Goal: Transaction & Acquisition: Purchase product/service

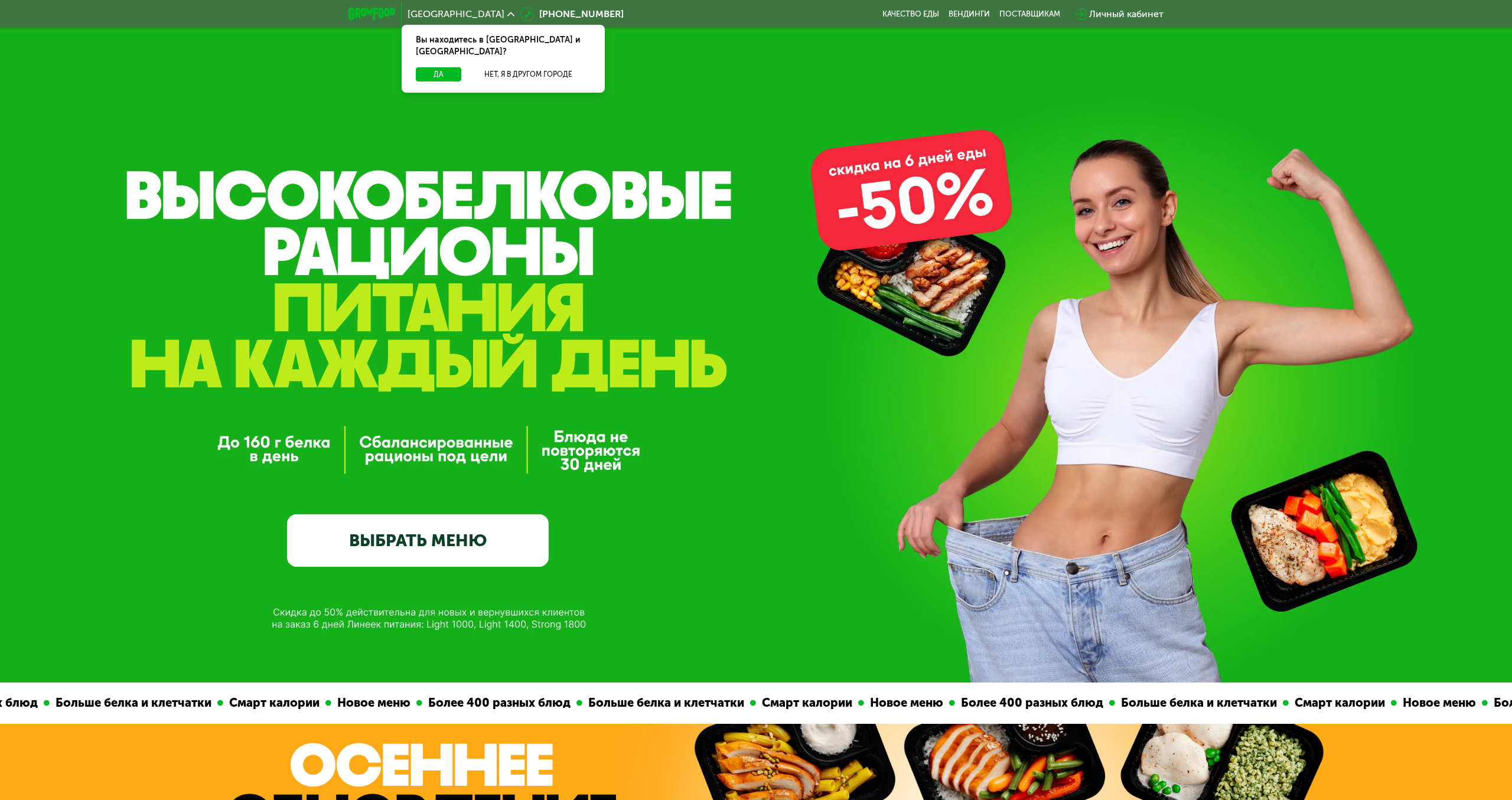
click at [491, 480] on div "GrowFood — доставка правильного питания ВЫБРАТЬ МЕНЮ" at bounding box center [418, 404] width 261 height 325
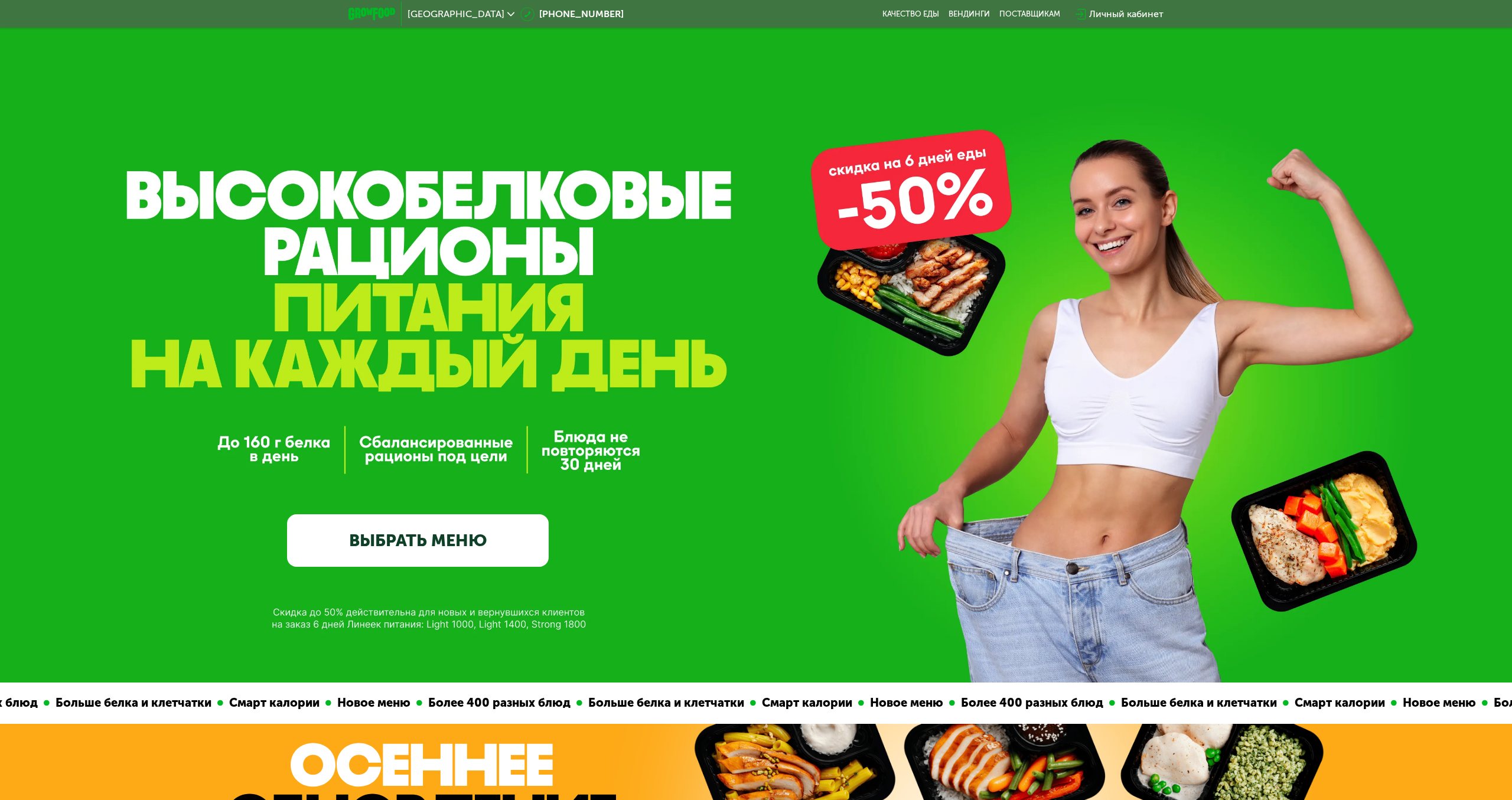
click at [443, 515] on div "GrowFood — доставка правильного питания ВЫБРАТЬ МЕНЮ" at bounding box center [418, 404] width 261 height 325
click at [488, 533] on link "ВЫБРАТЬ МЕНЮ" at bounding box center [418, 540] width 261 height 52
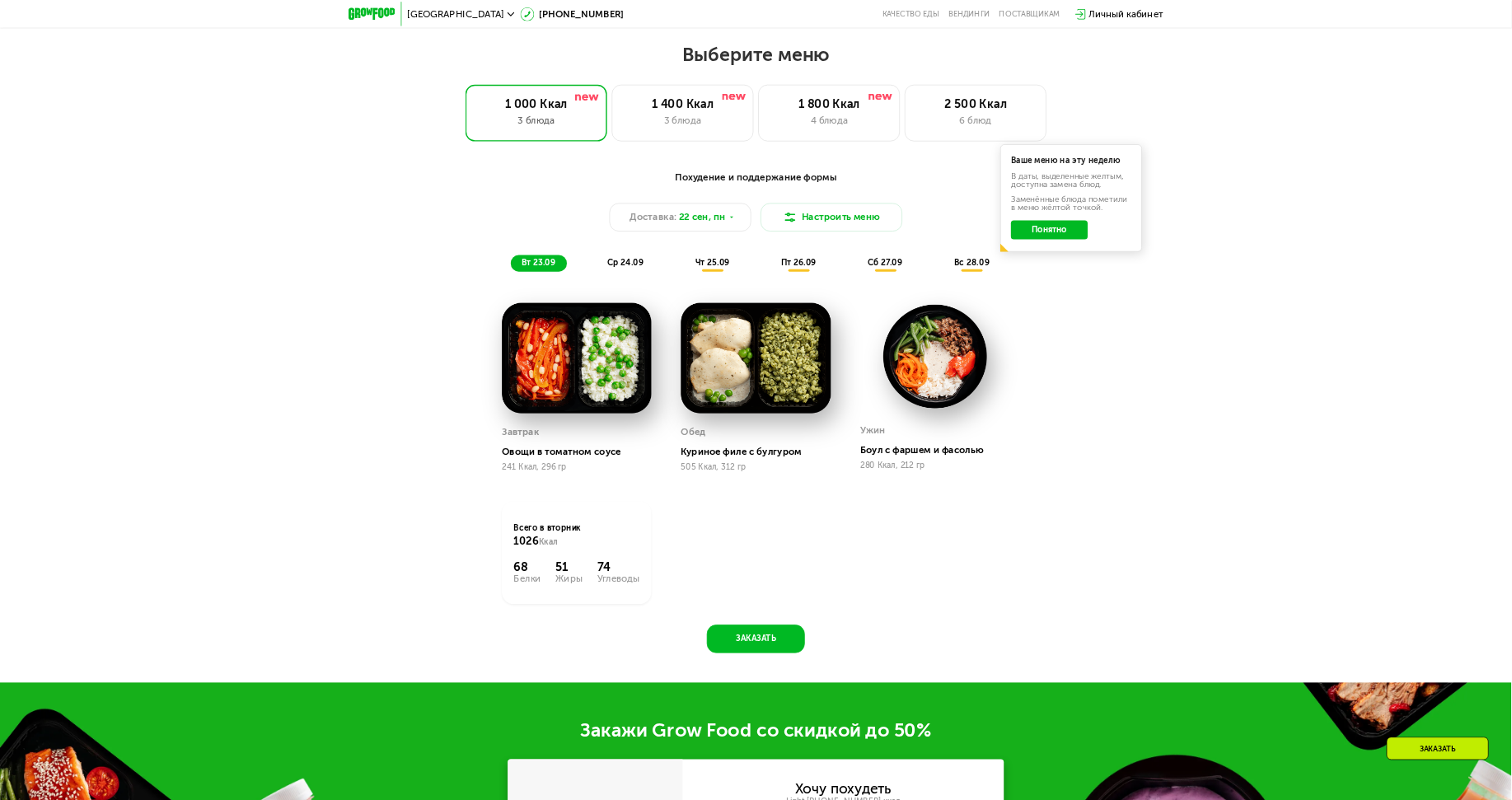
scroll to position [1801, 0]
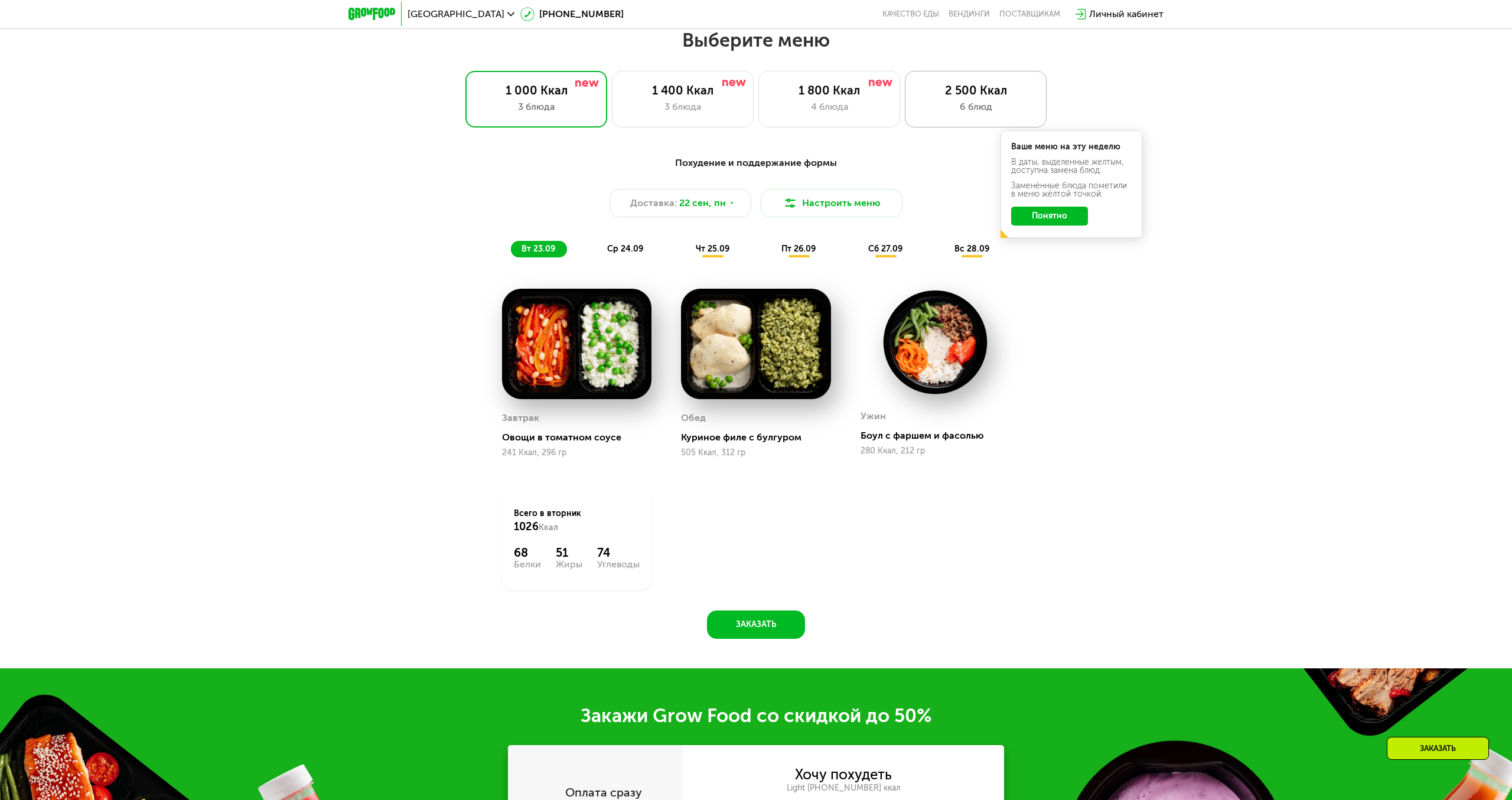
click at [992, 121] on div "2 500 Ккал 6 блюд" at bounding box center [976, 99] width 141 height 57
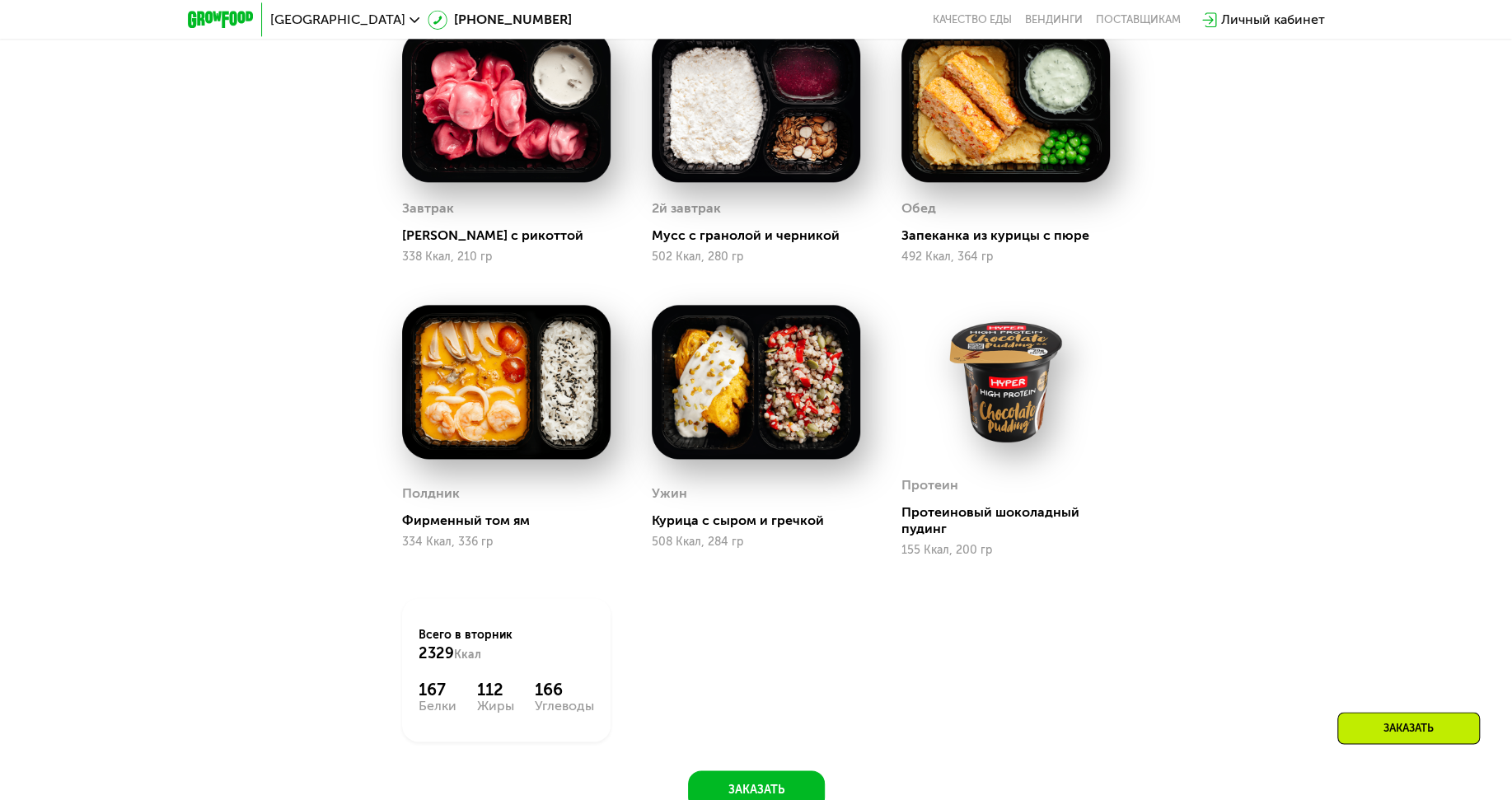
scroll to position [1678, 0]
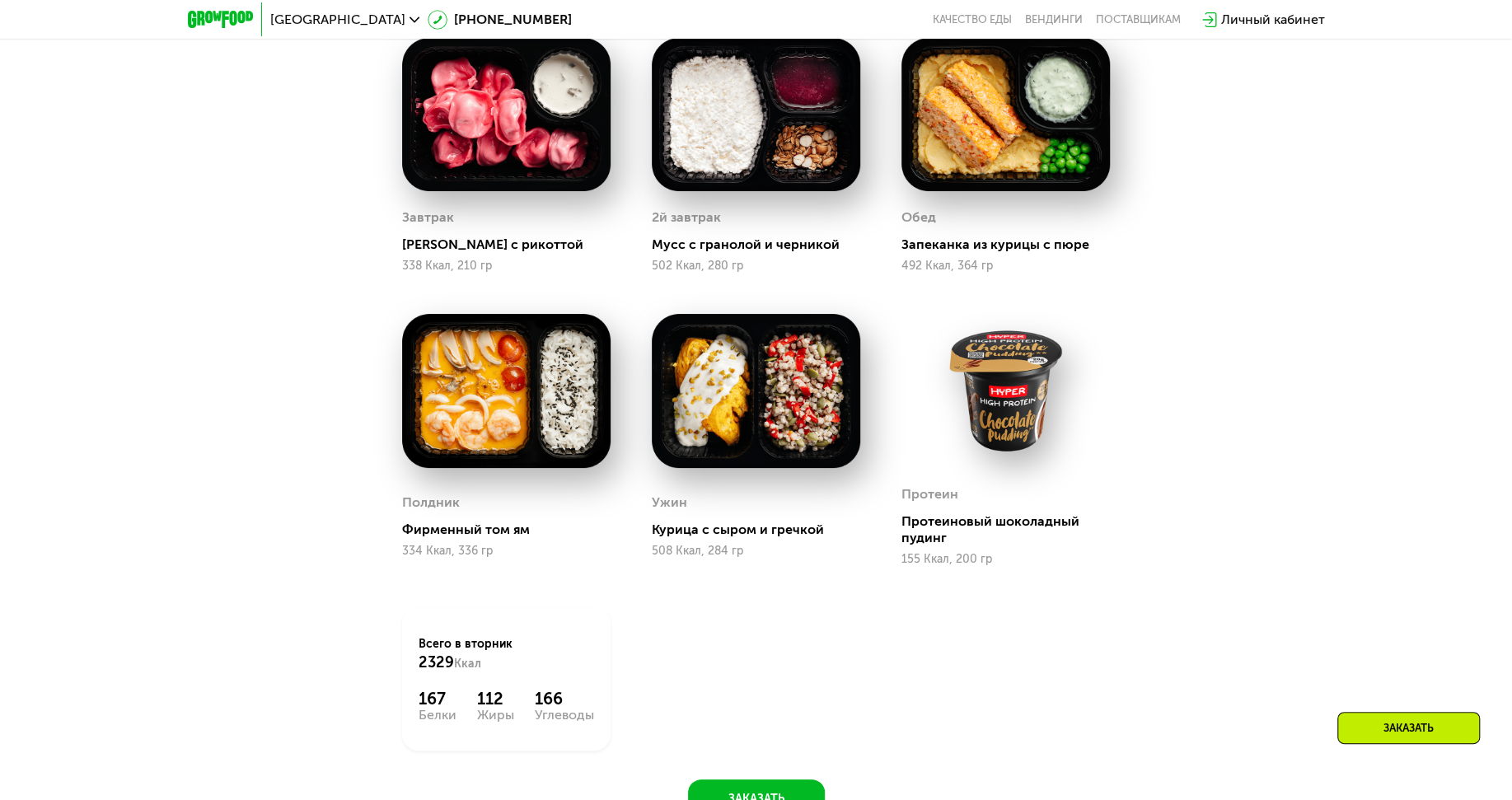
click at [768, 420] on img at bounding box center [756, 390] width 209 height 153
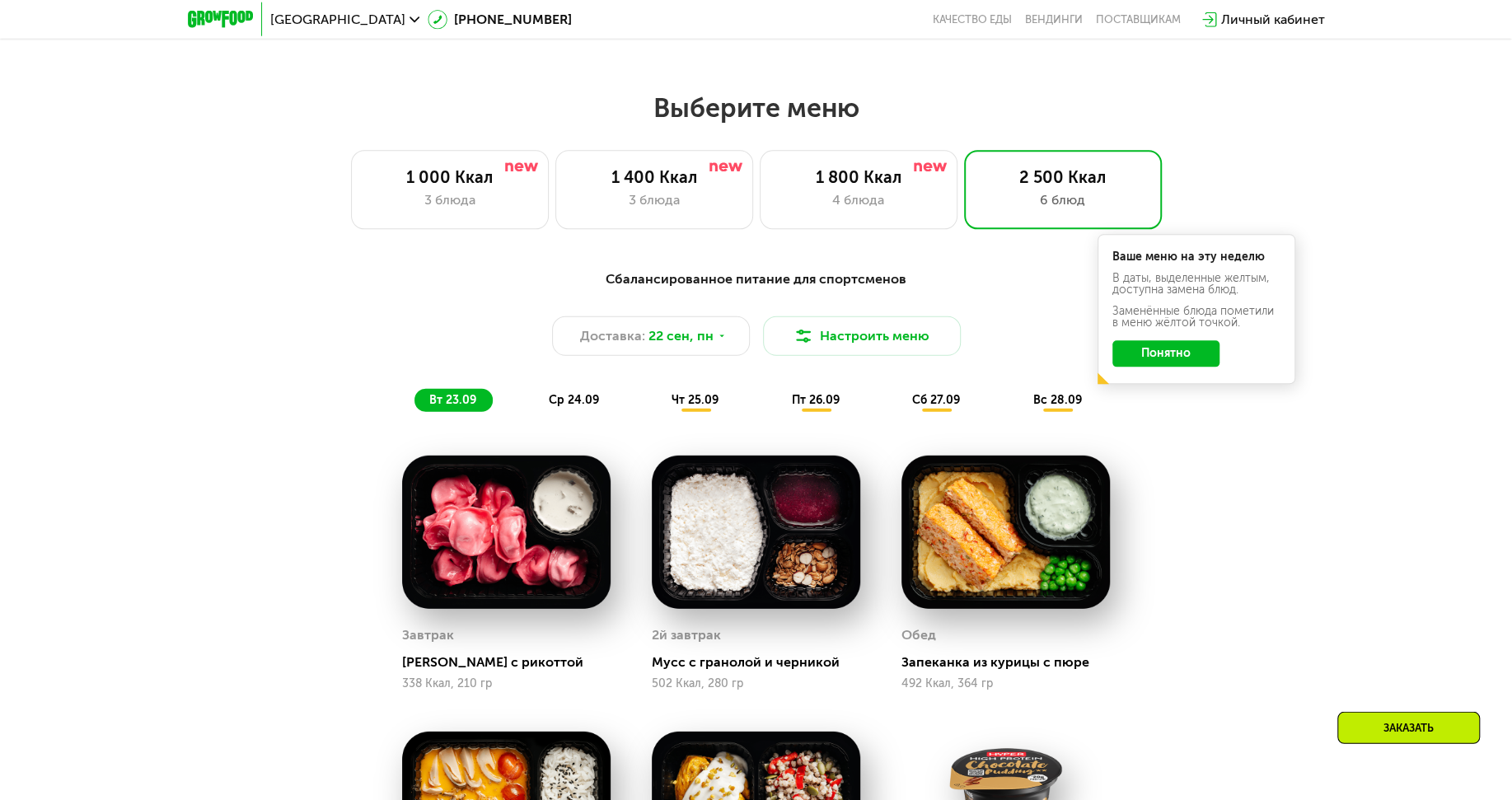
scroll to position [1294, 0]
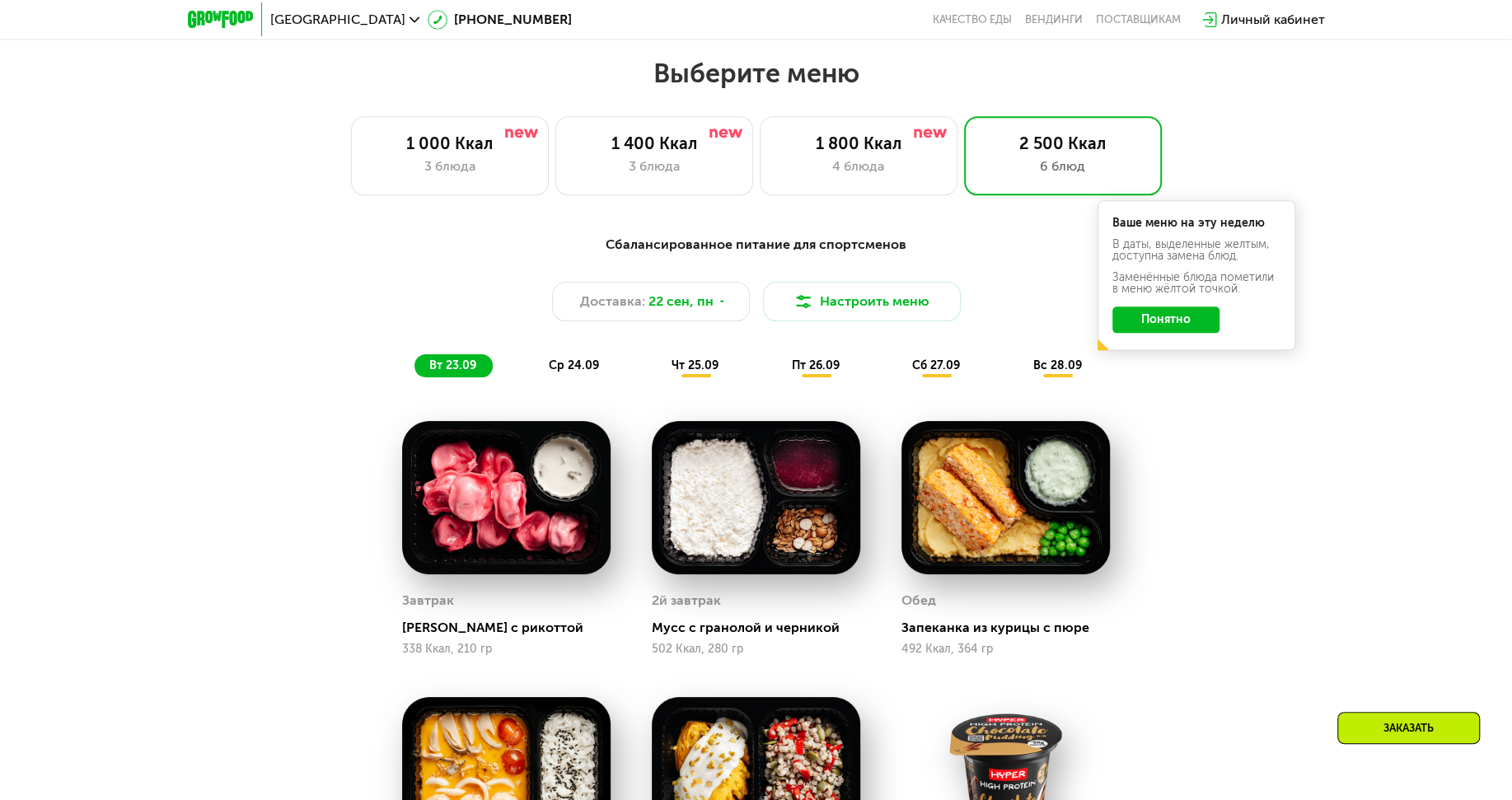
click at [597, 374] on div "ср 24.09" at bounding box center [574, 366] width 82 height 23
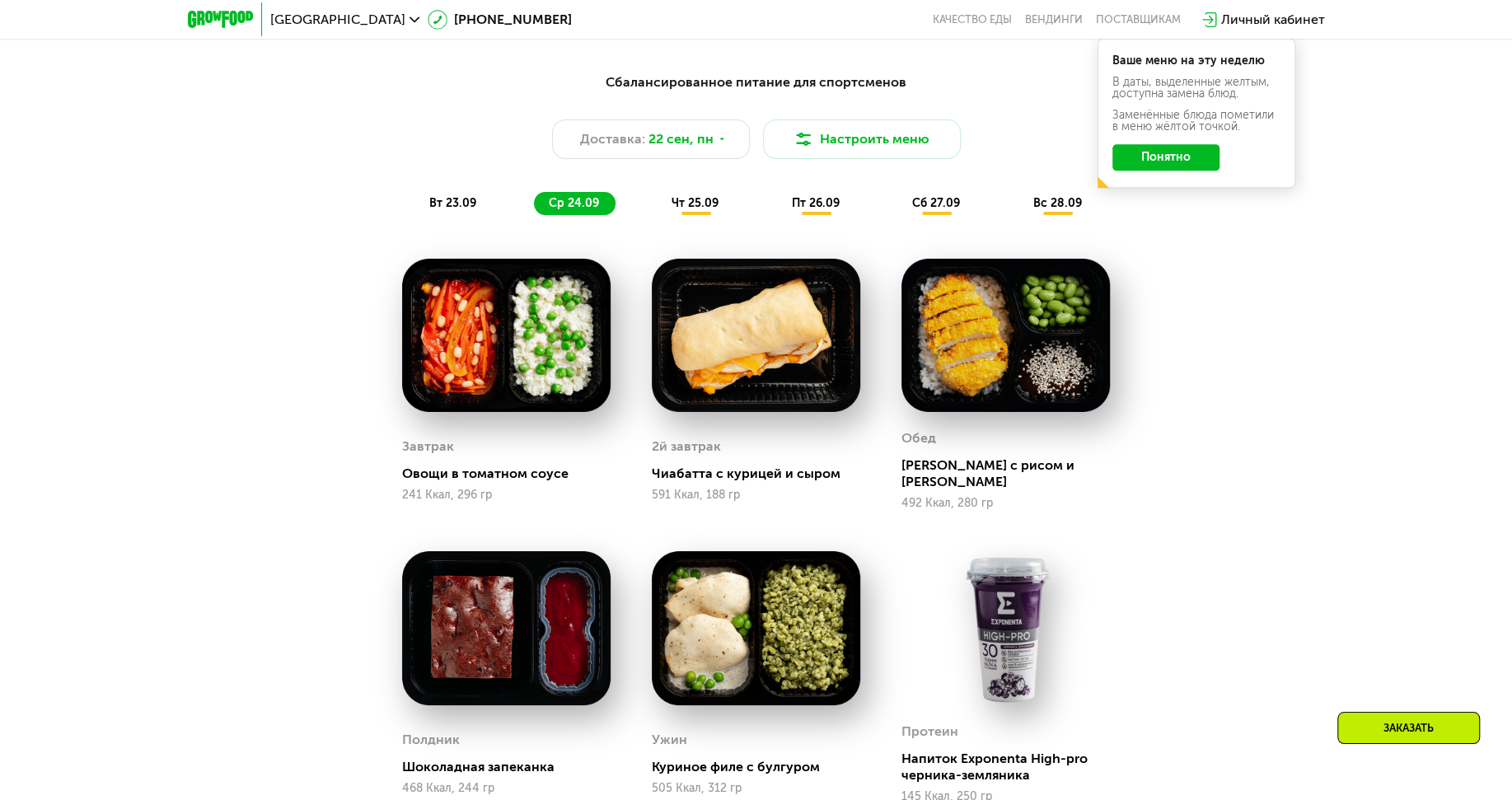
scroll to position [1485, 0]
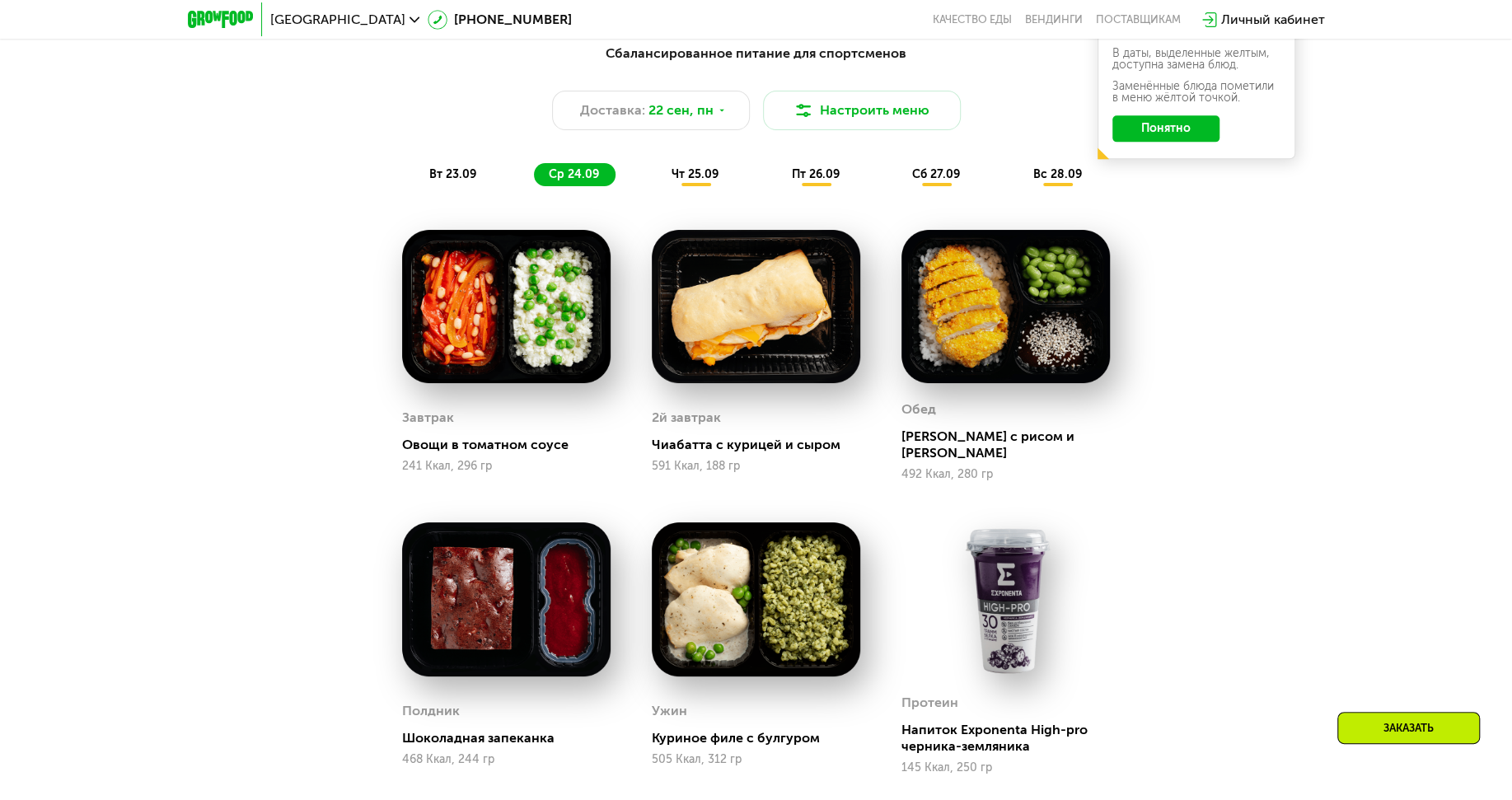
click at [989, 568] on img at bounding box center [1005, 599] width 209 height 153
click at [989, 589] on img at bounding box center [1005, 599] width 209 height 153
click at [1011, 559] on img at bounding box center [1005, 599] width 209 height 153
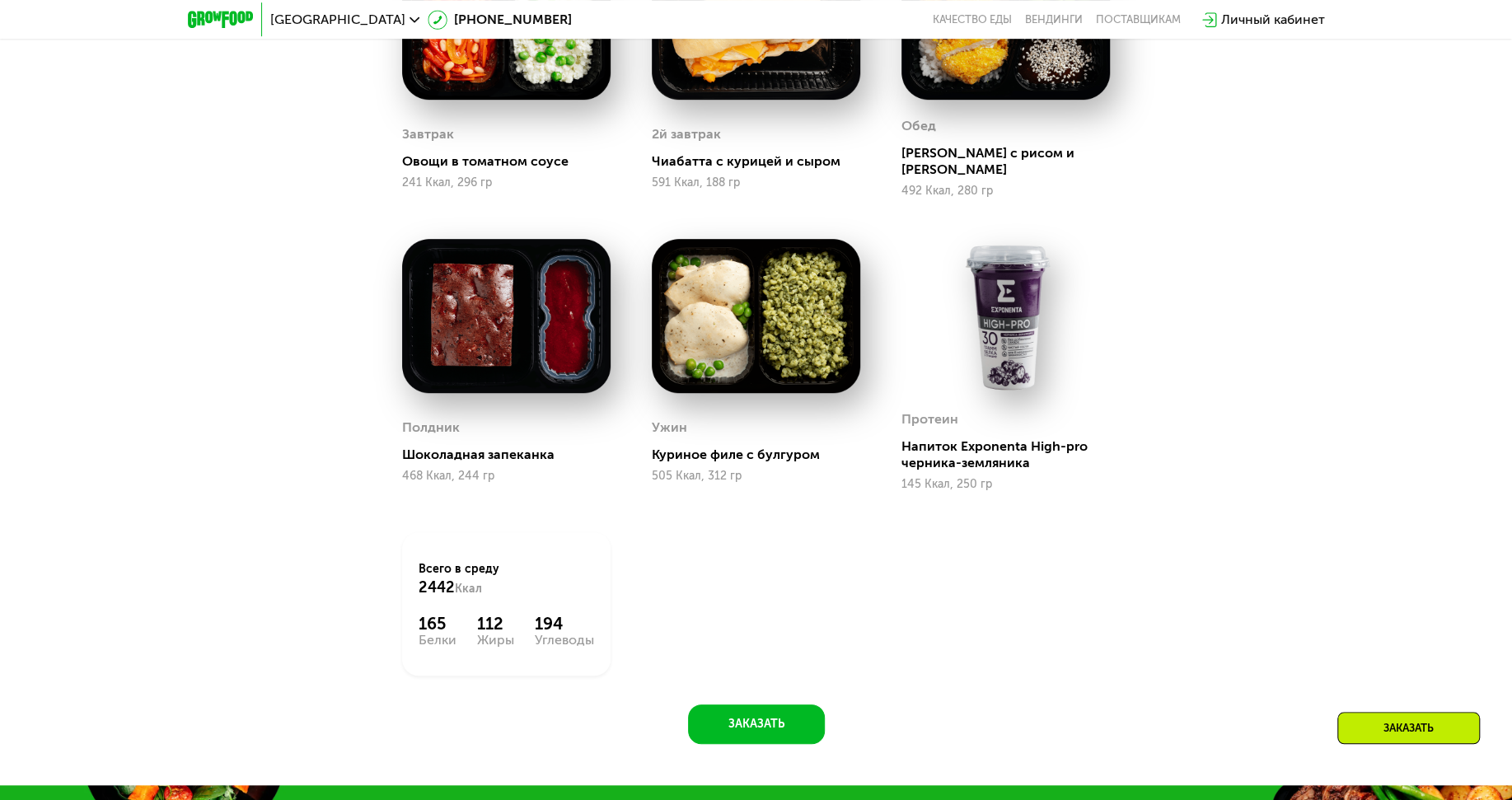
scroll to position [1774, 0]
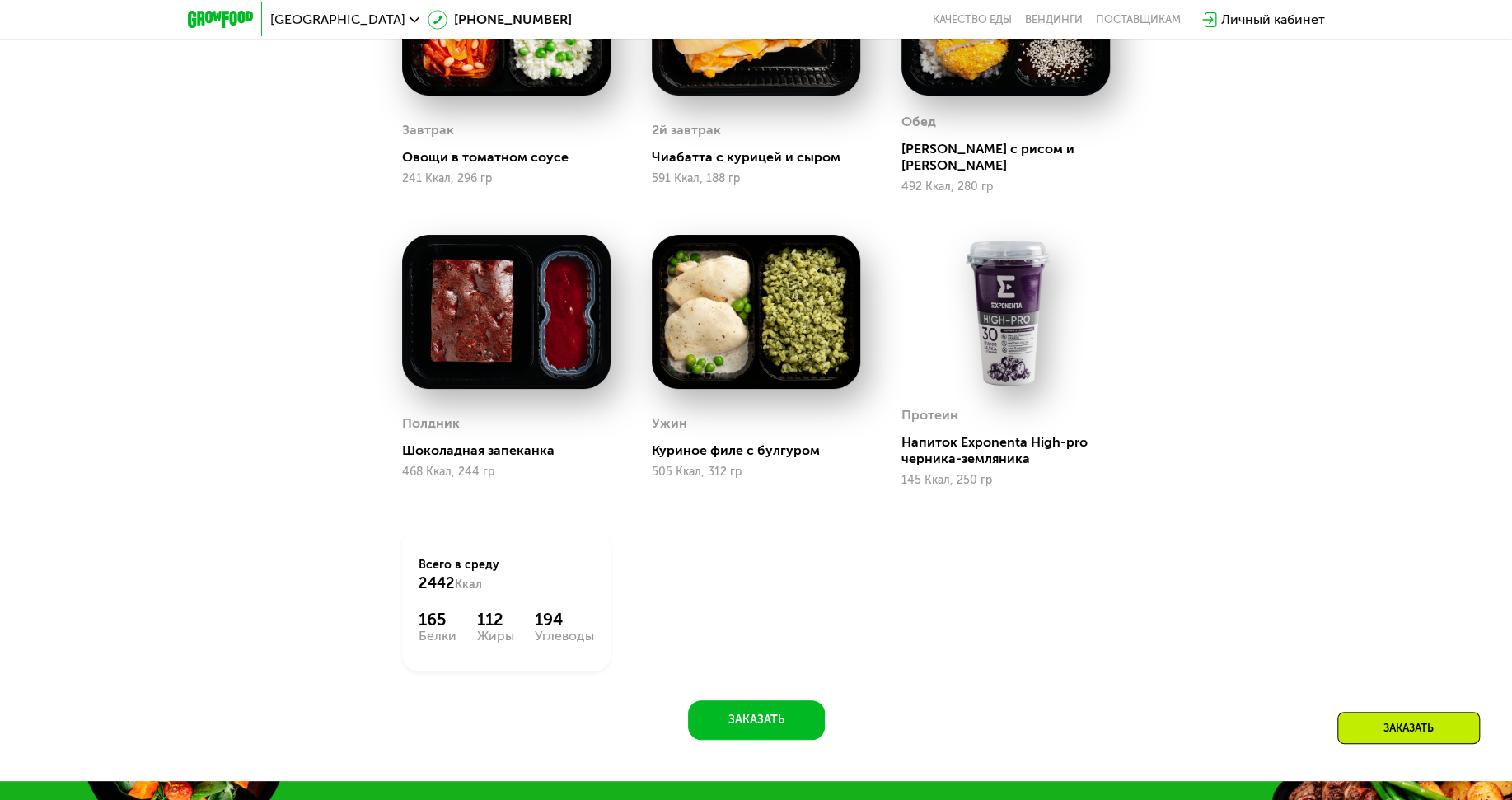
click at [981, 364] on img at bounding box center [1005, 312] width 209 height 153
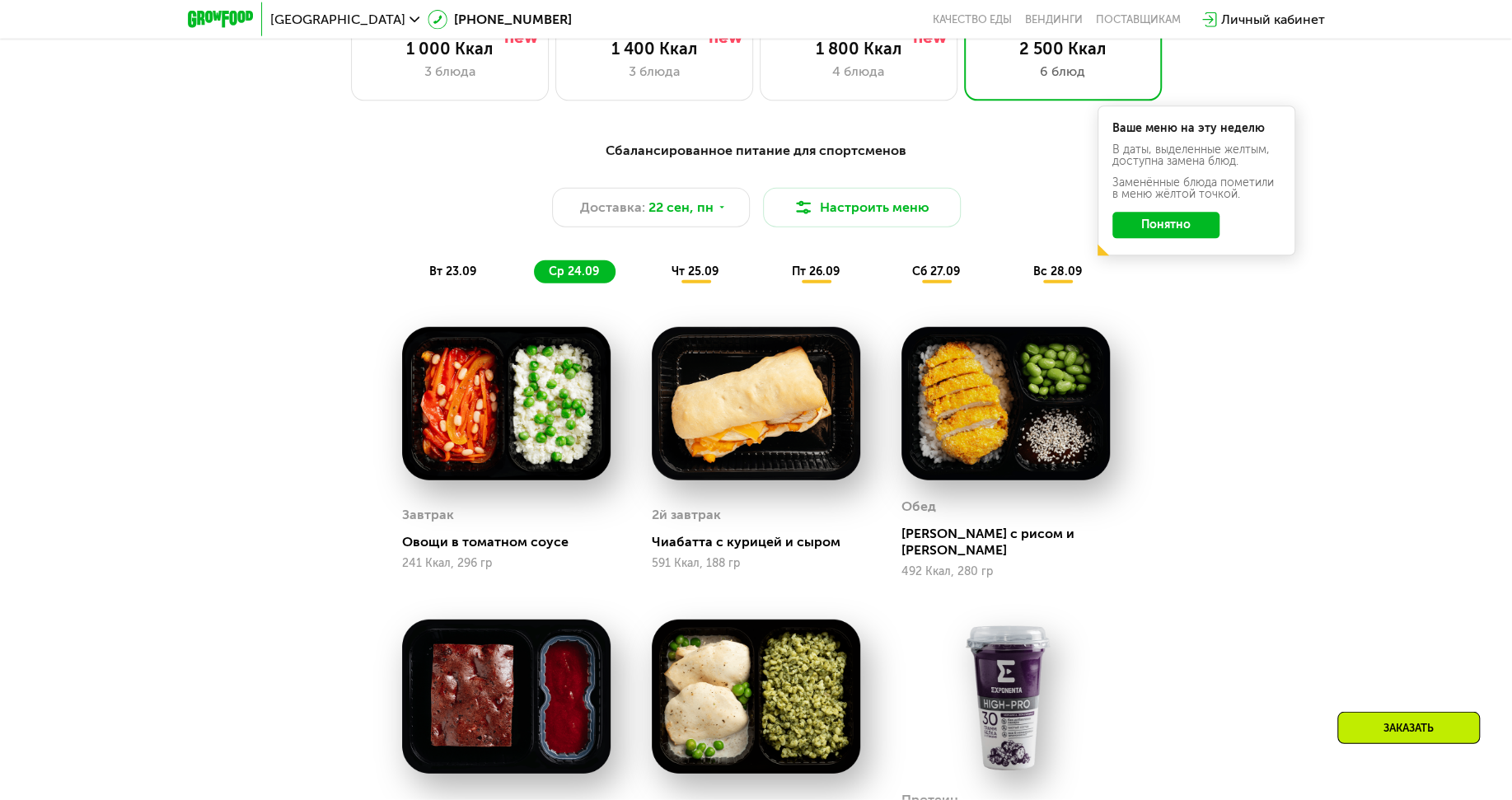
scroll to position [1294, 0]
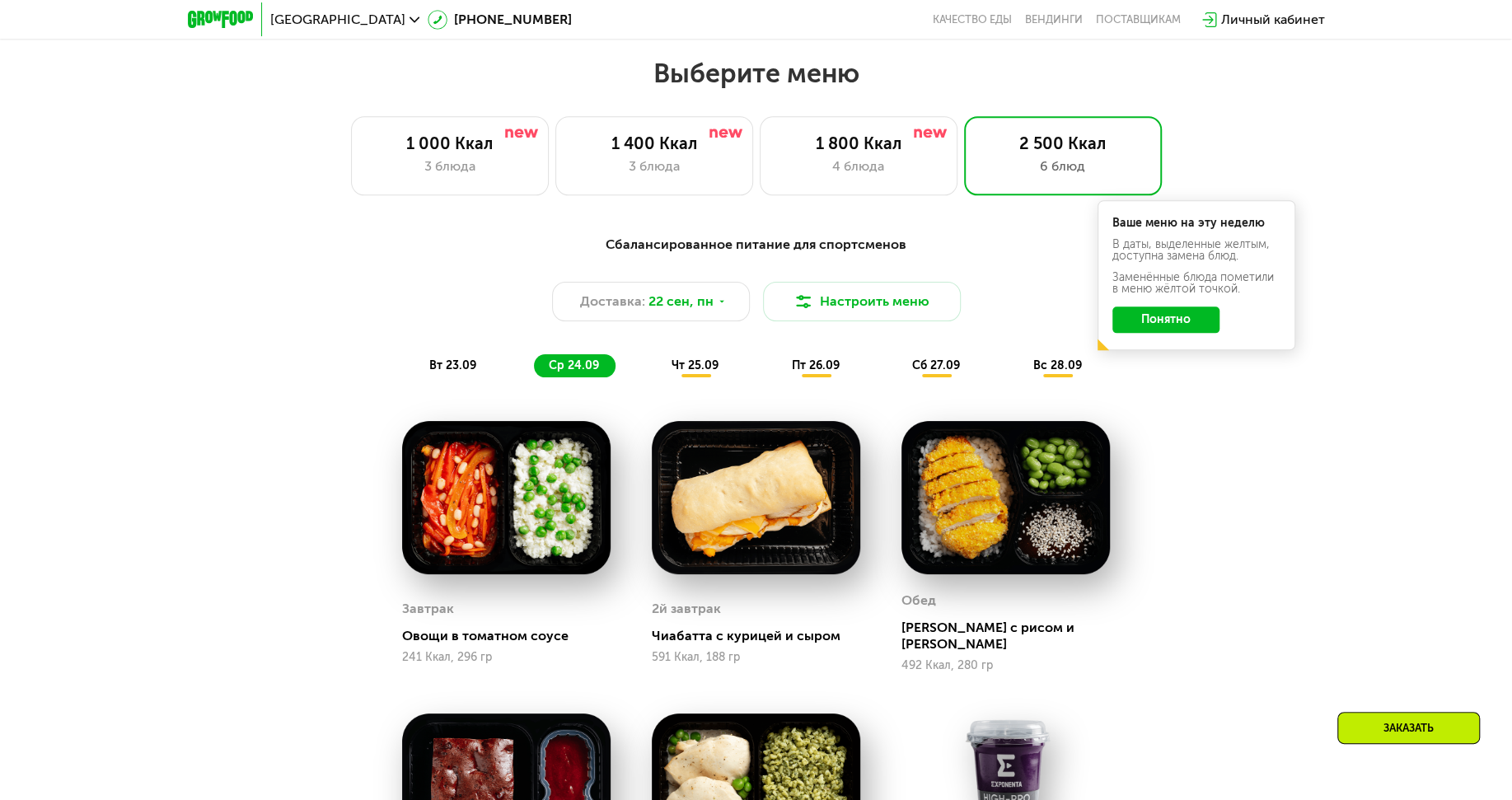
click at [701, 365] on span "чт 25.09" at bounding box center [694, 366] width 47 height 14
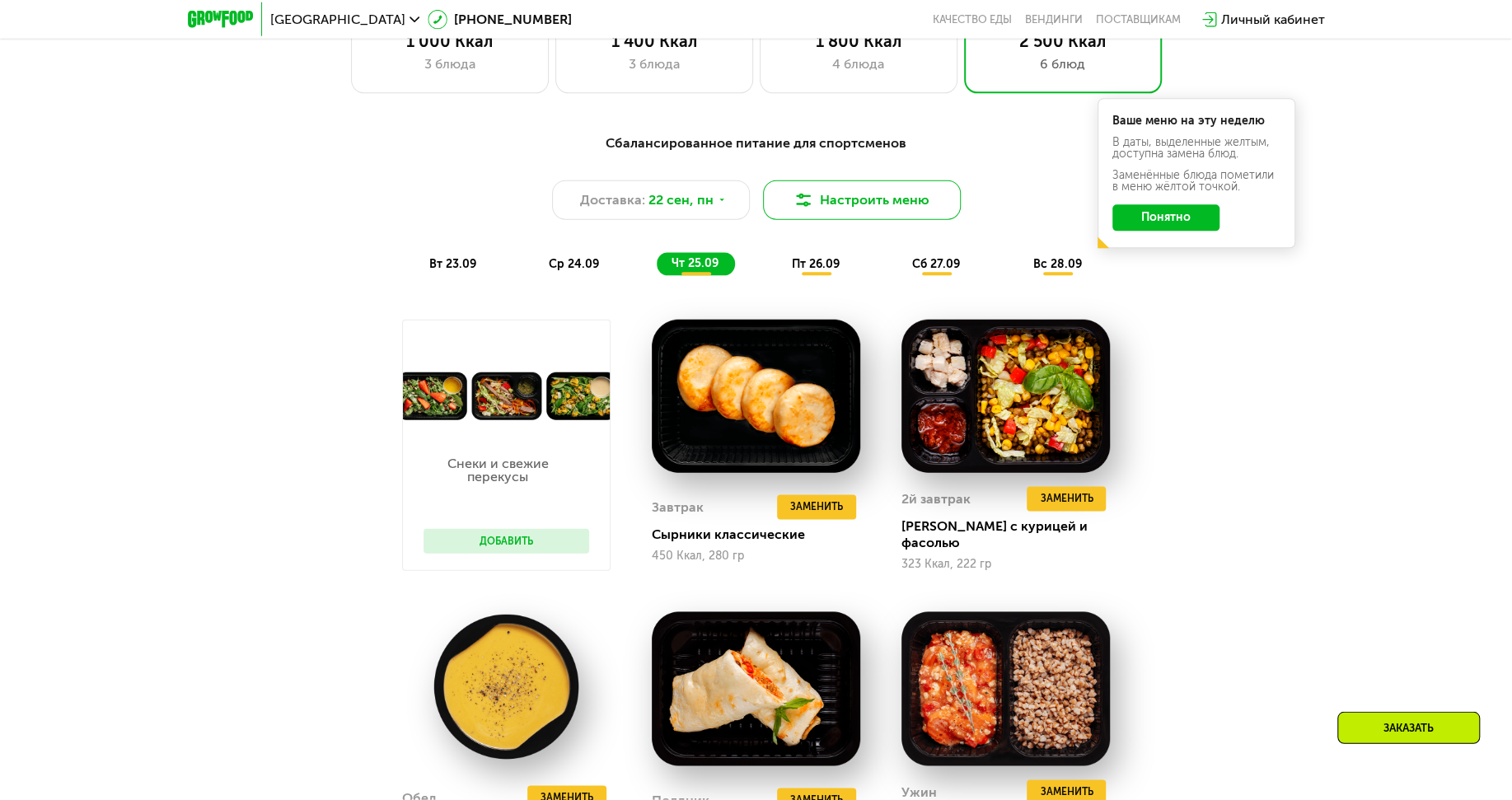
scroll to position [1390, 0]
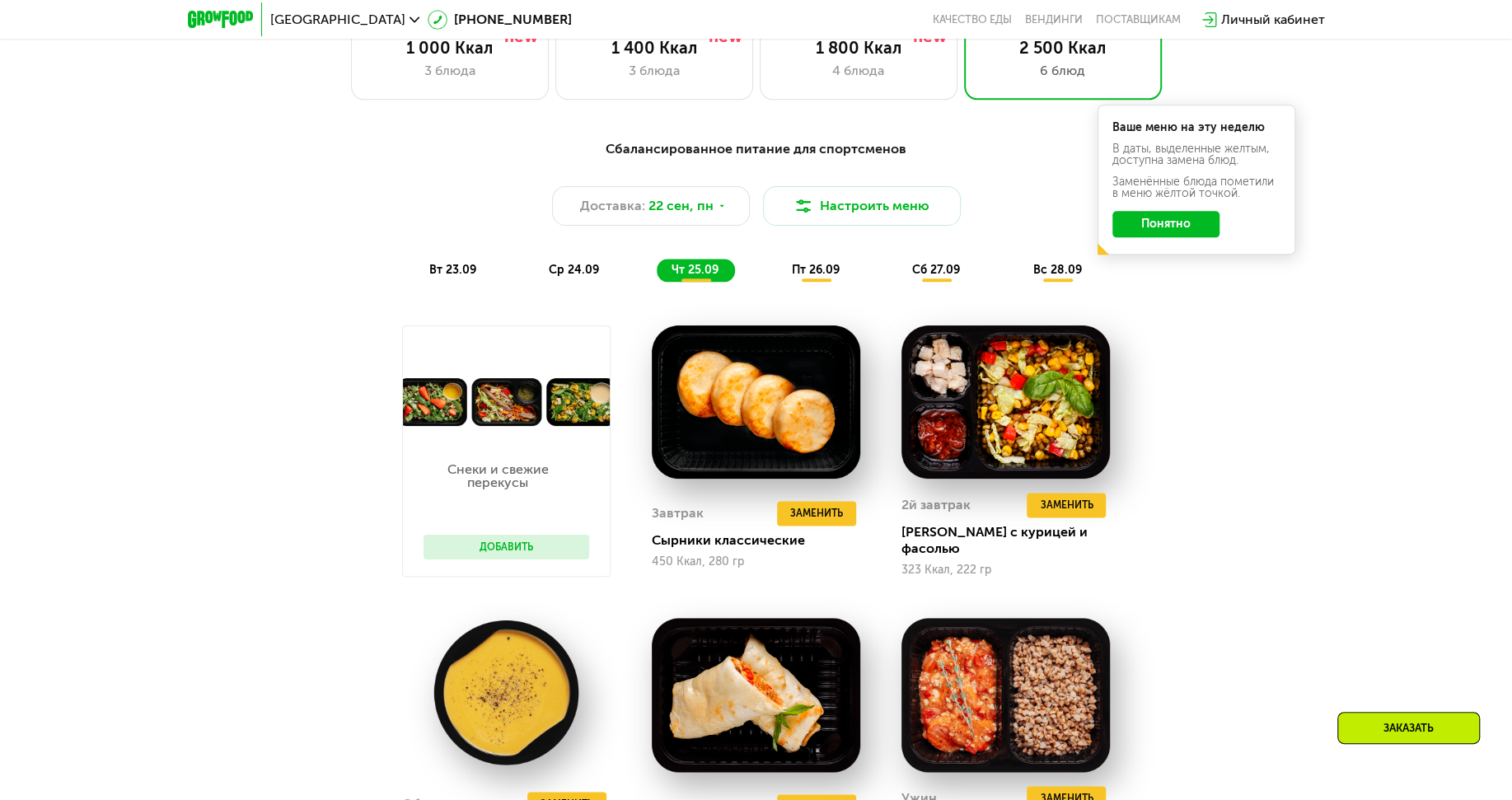
click at [824, 268] on span "пт 26.09" at bounding box center [816, 270] width 48 height 14
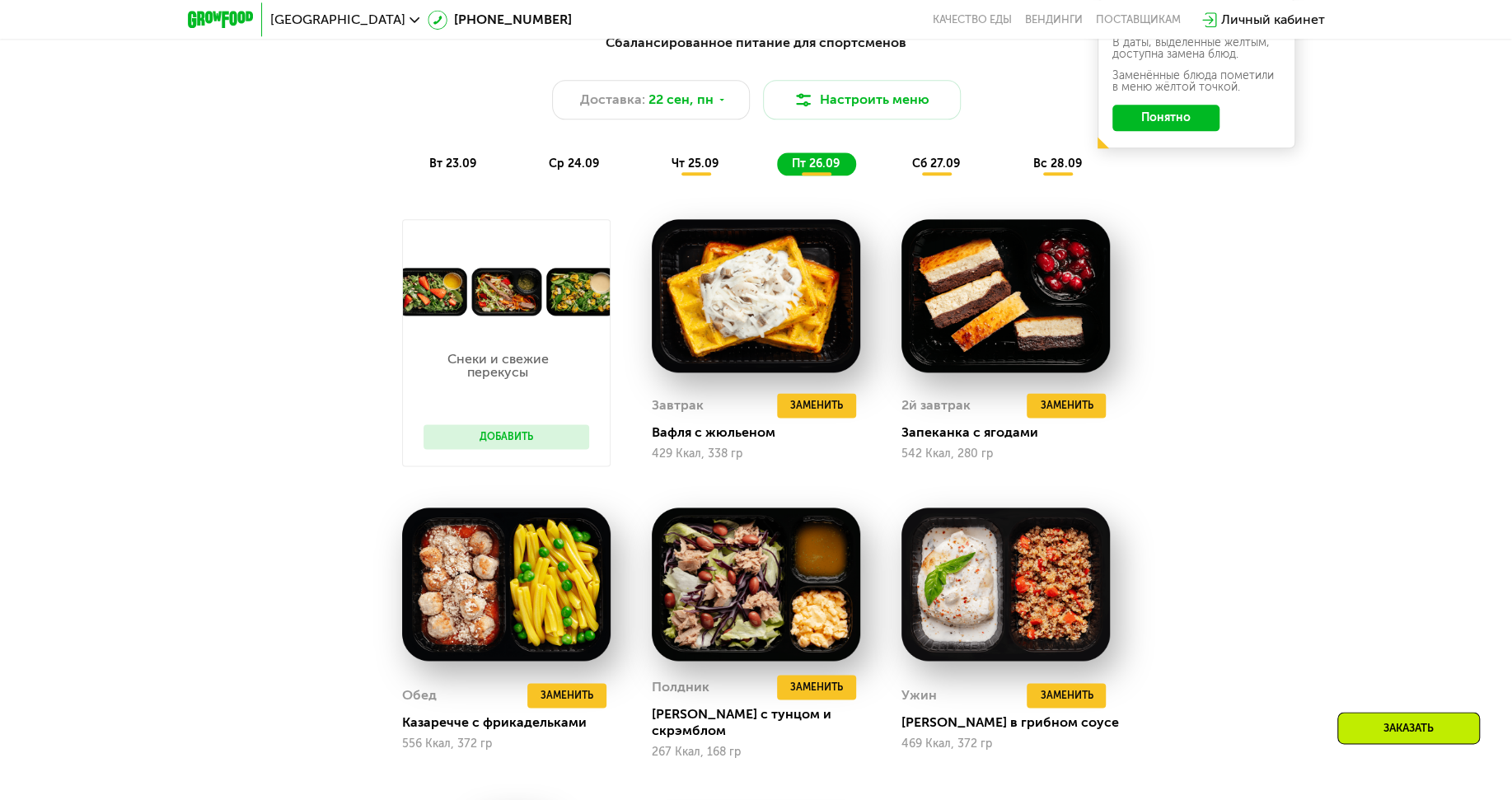
scroll to position [1485, 0]
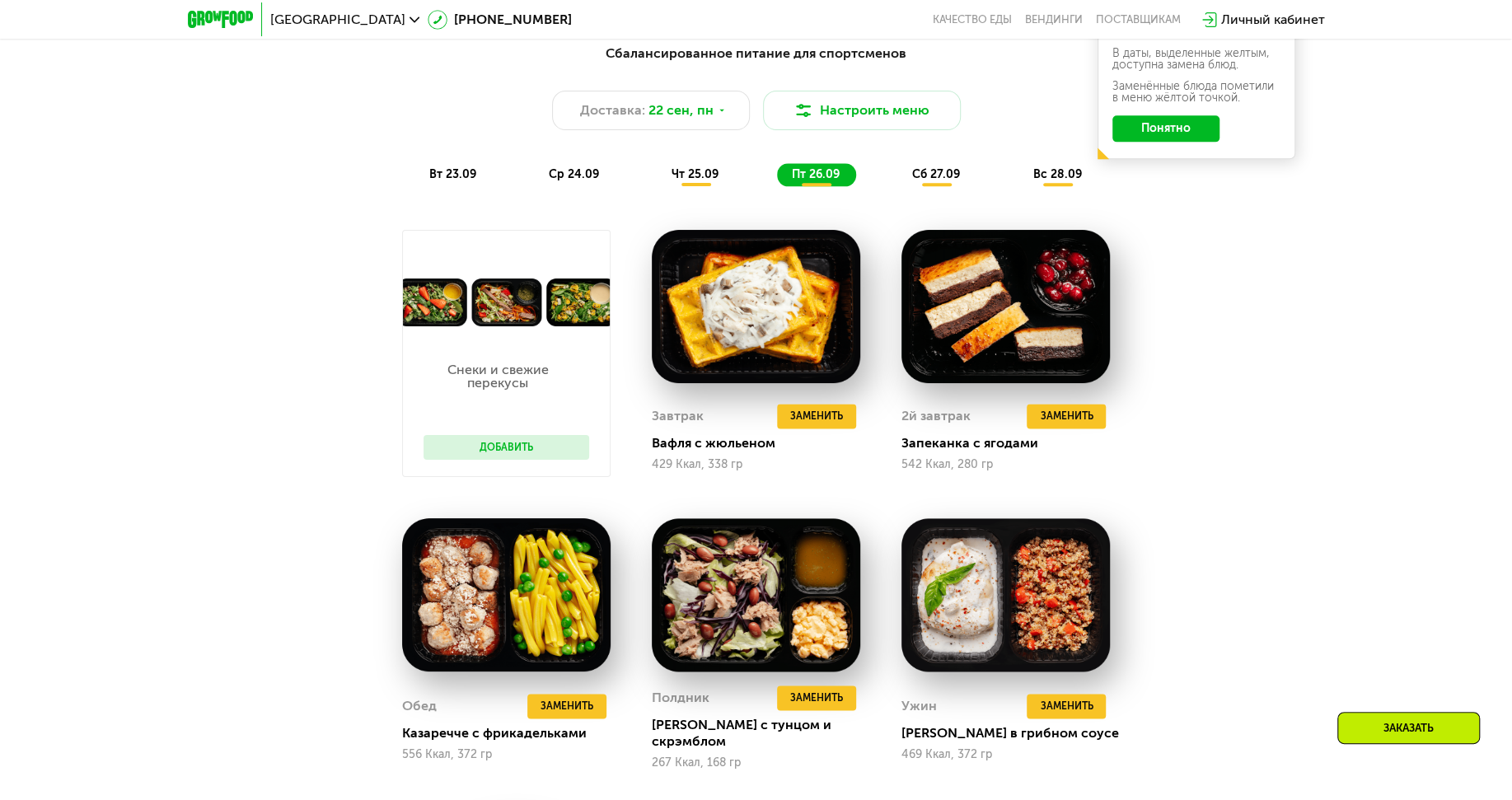
click at [949, 178] on span "сб 27.09" at bounding box center [936, 174] width 48 height 14
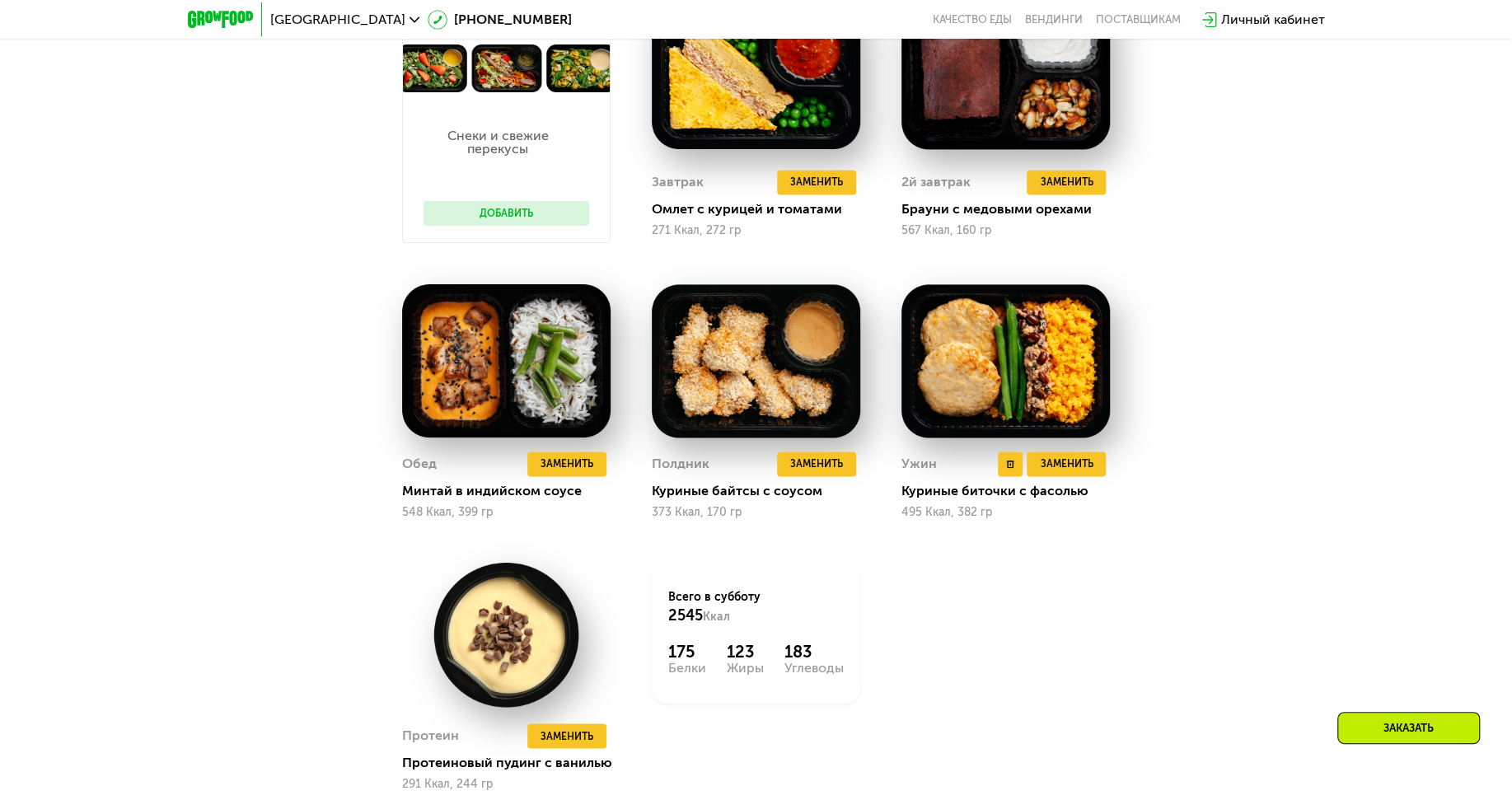
scroll to position [1390, 0]
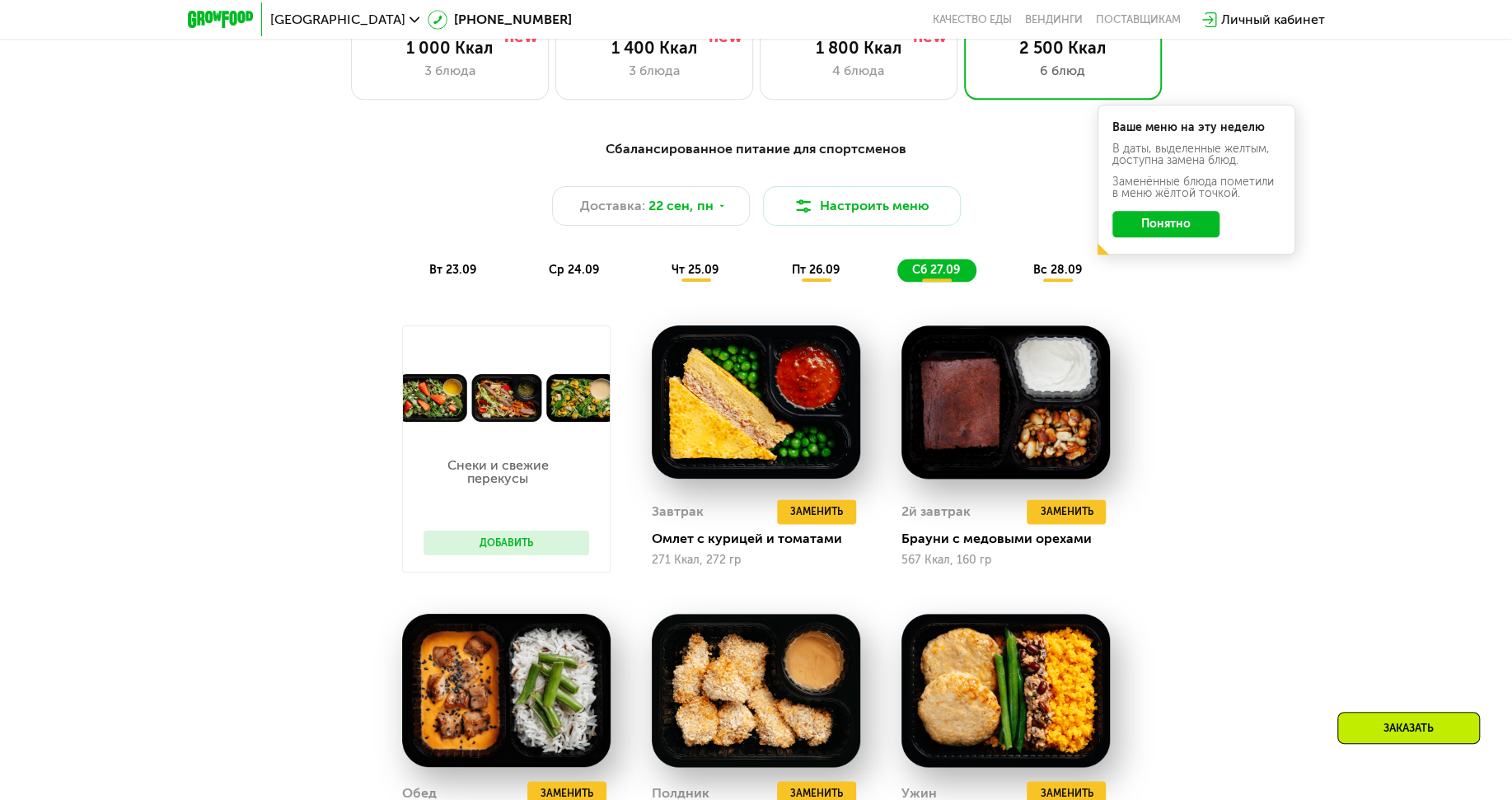
click at [1076, 263] on span "вс 28.09" at bounding box center [1056, 270] width 48 height 14
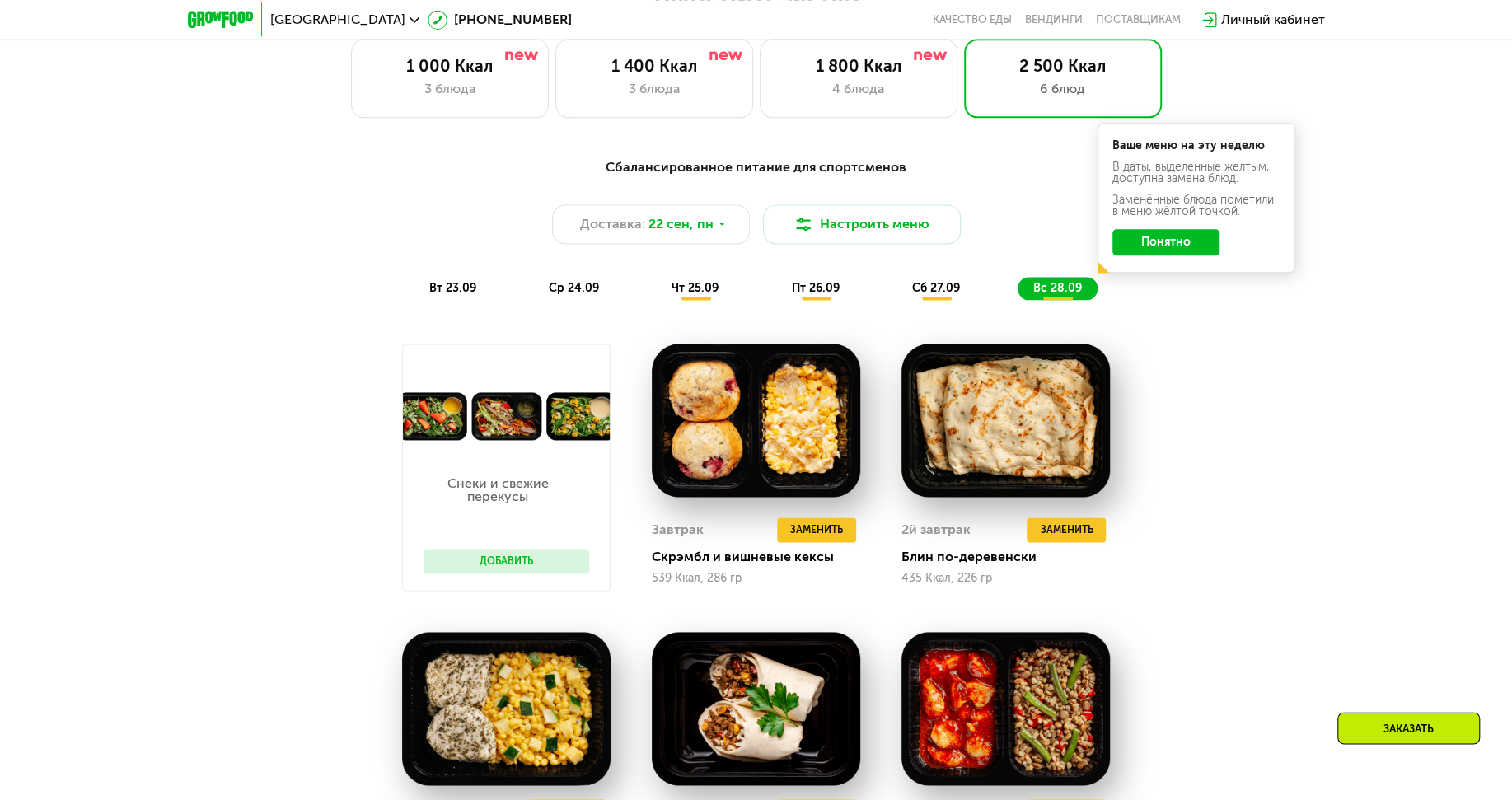
scroll to position [1140, 0]
